Goal: Check status: Check status

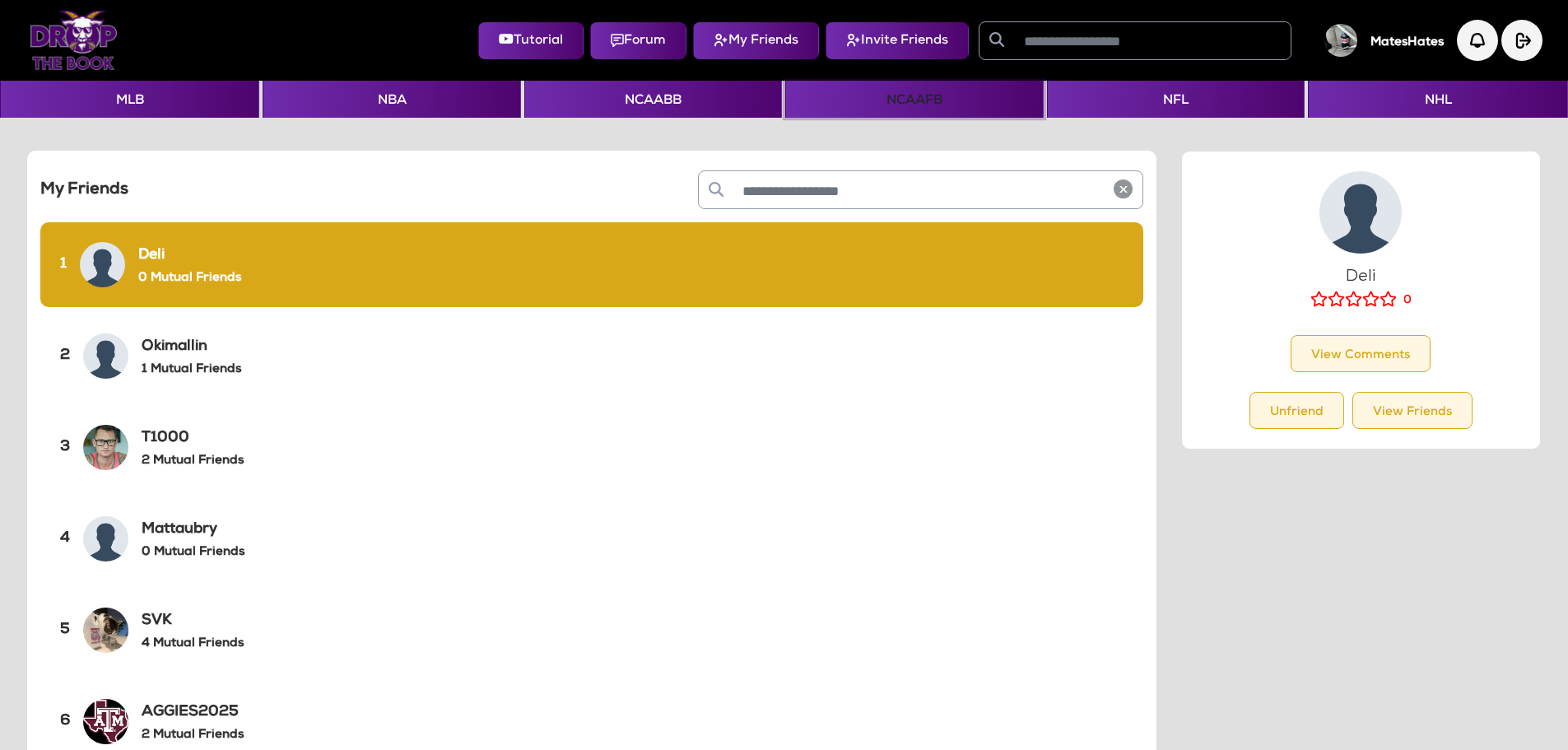
click at [879, 100] on button "NCAAFB" at bounding box center [914, 98] width 257 height 37
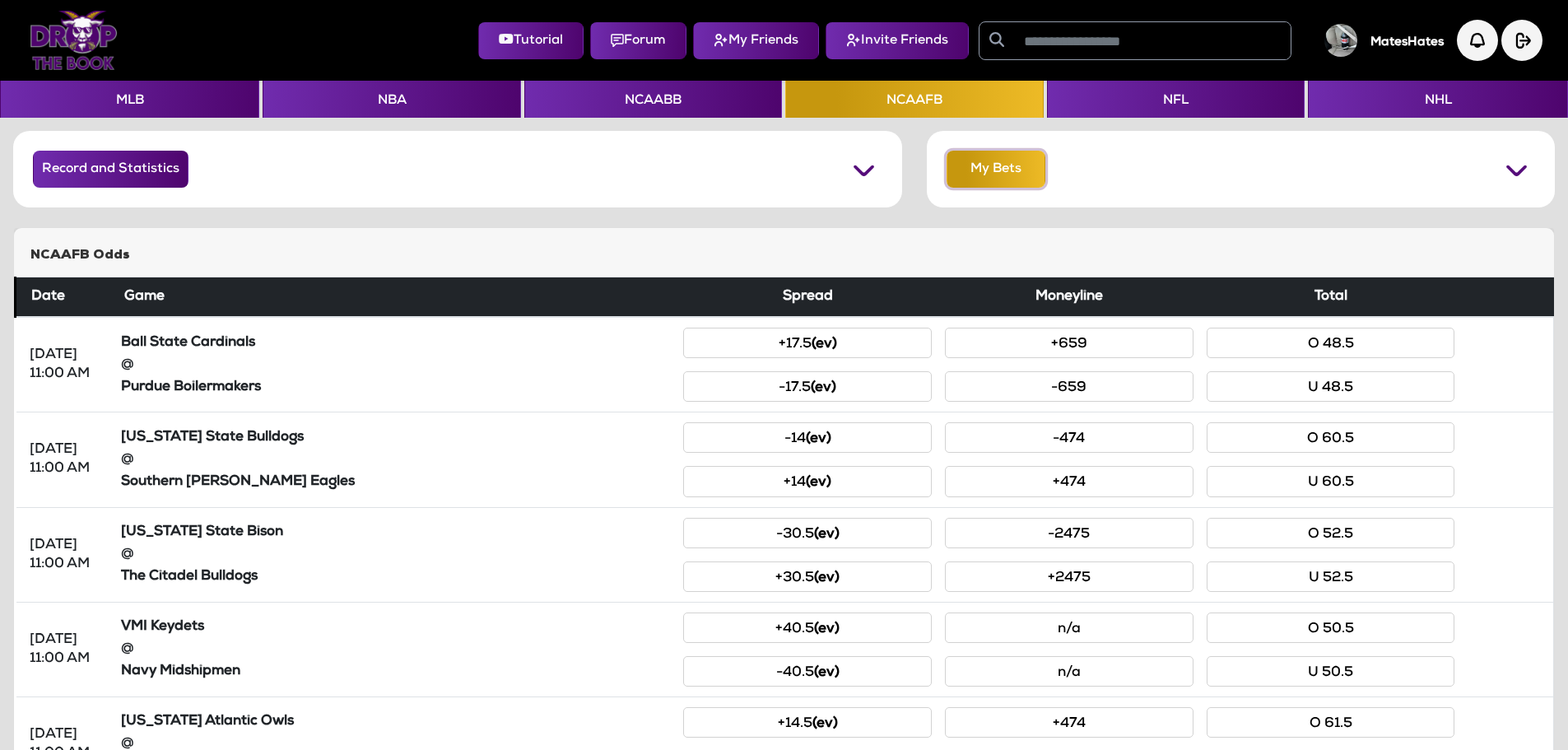
click at [993, 178] on button "My Bets" at bounding box center [996, 168] width 99 height 37
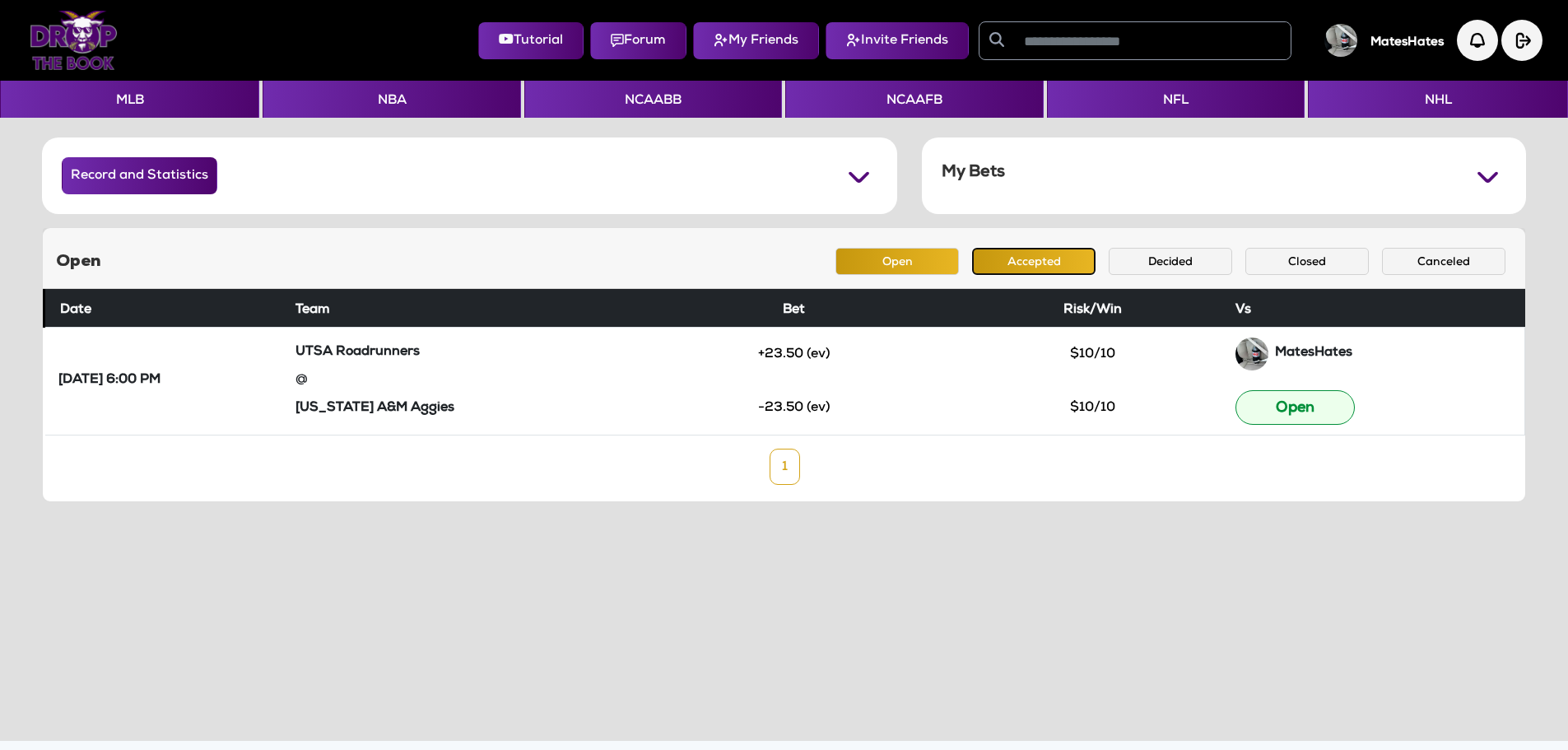
click at [1026, 261] on button "Accepted" at bounding box center [1034, 262] width 123 height 27
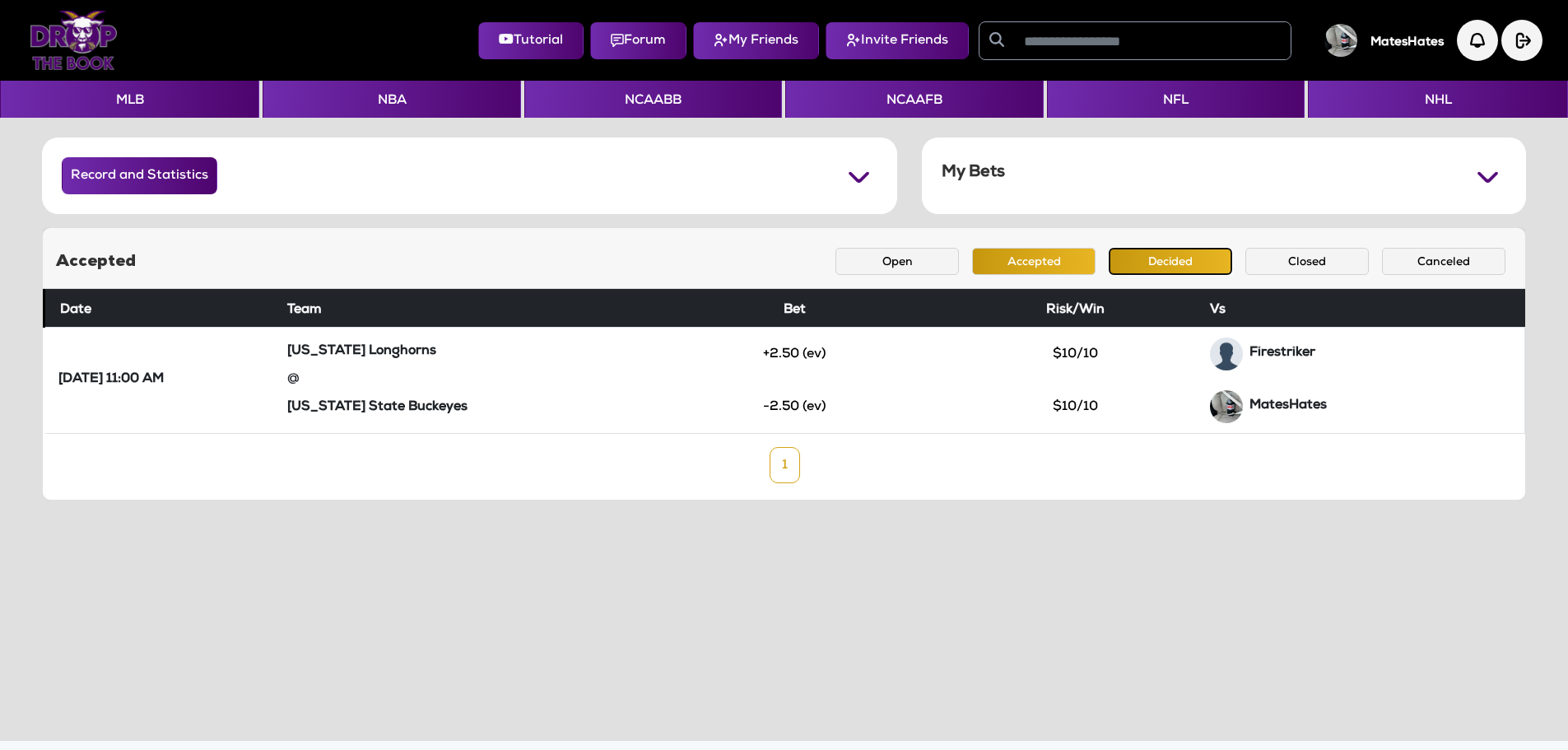
click at [1135, 273] on button "Decided" at bounding box center [1170, 262] width 123 height 27
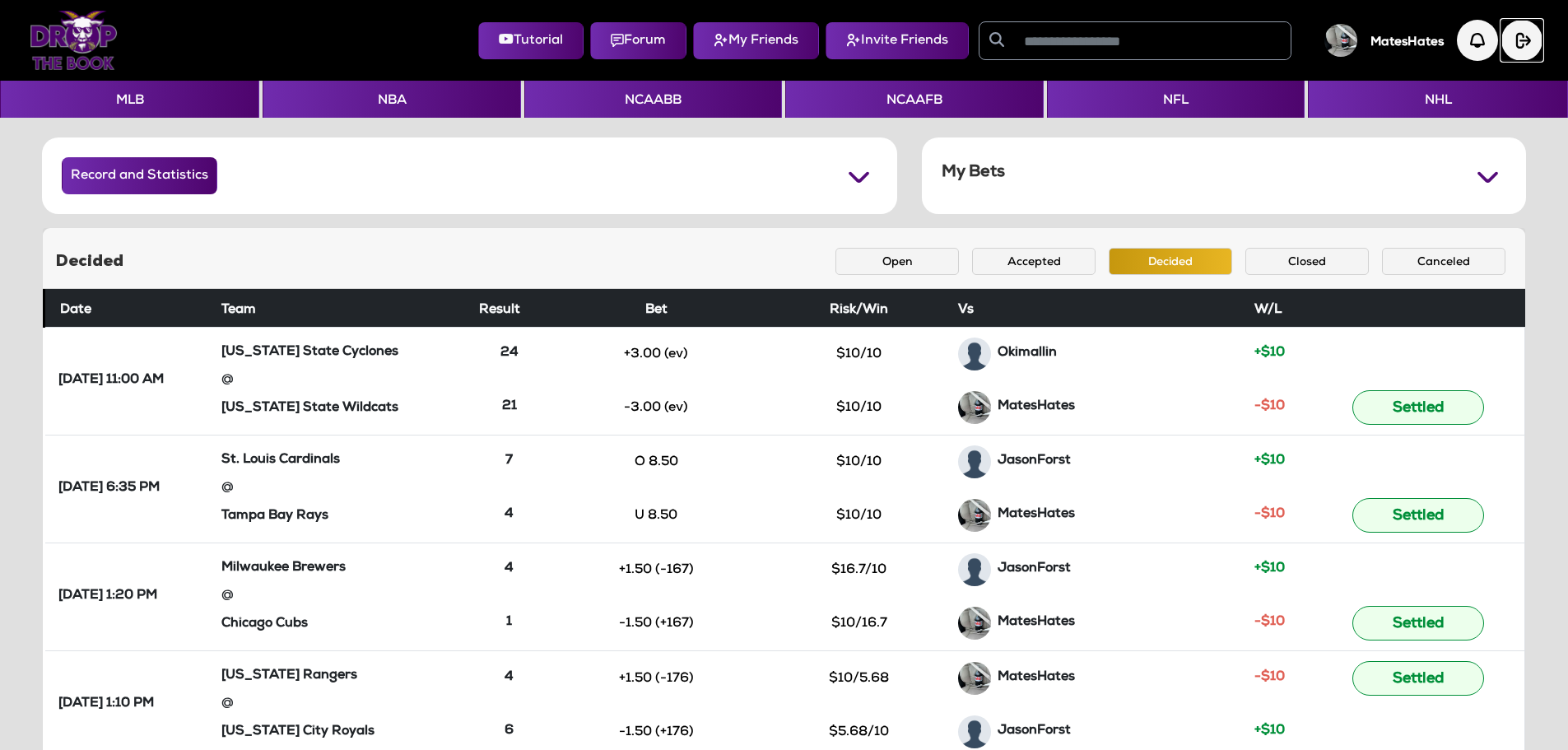
click at [1521, 44] on img "button" at bounding box center [1522, 40] width 41 height 41
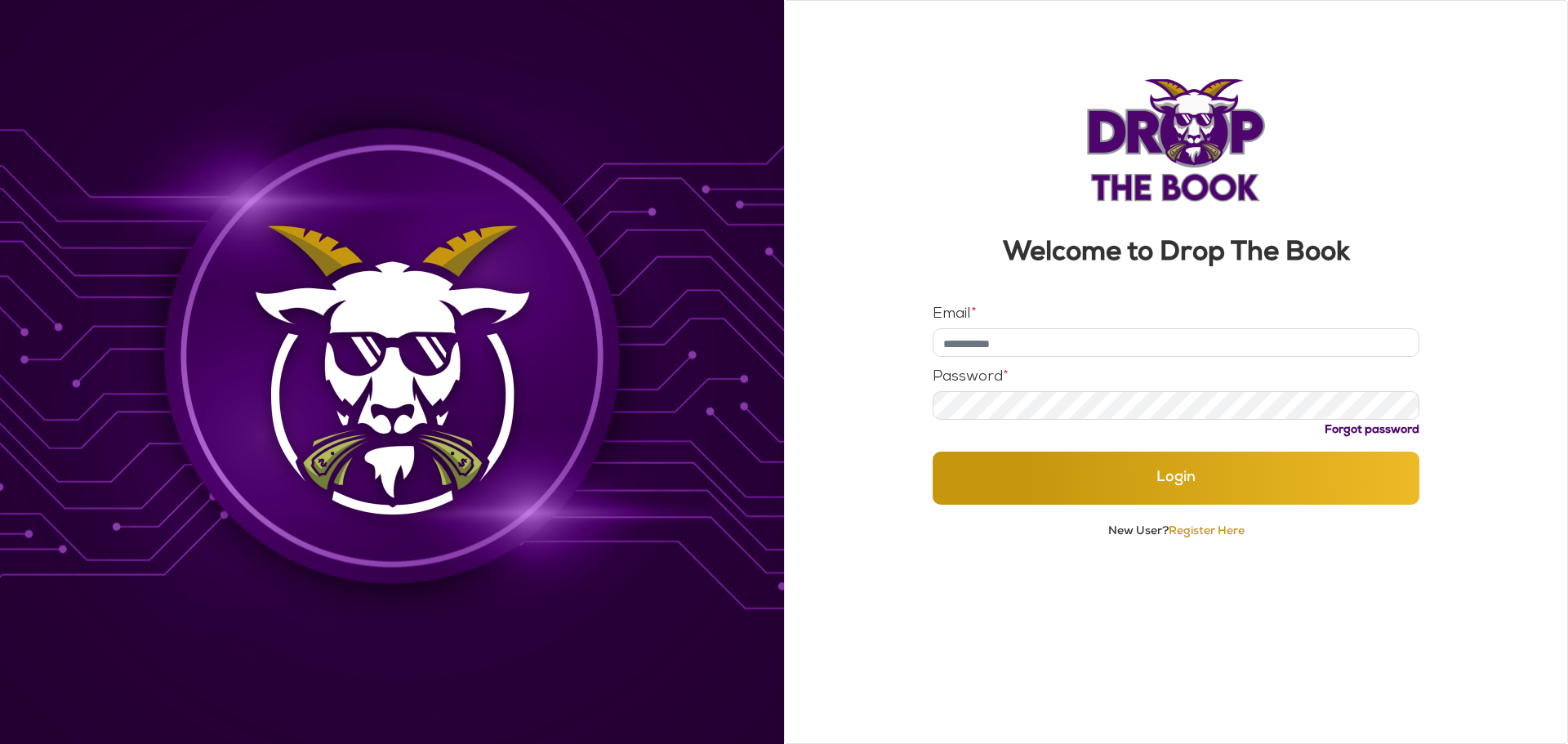
type input "**********"
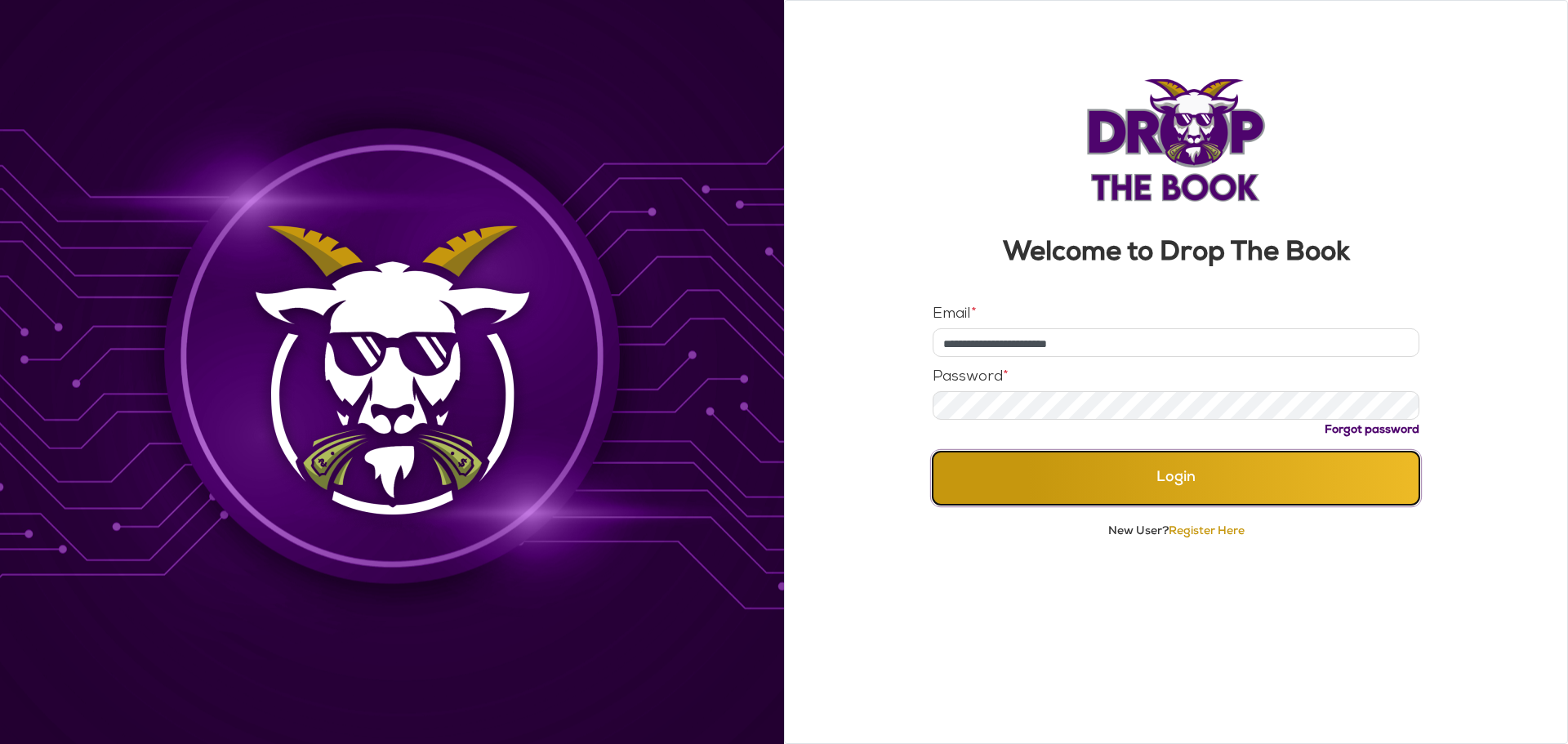
click at [1119, 473] on button "Login" at bounding box center [1176, 478] width 488 height 53
